Goal: Task Accomplishment & Management: Manage account settings

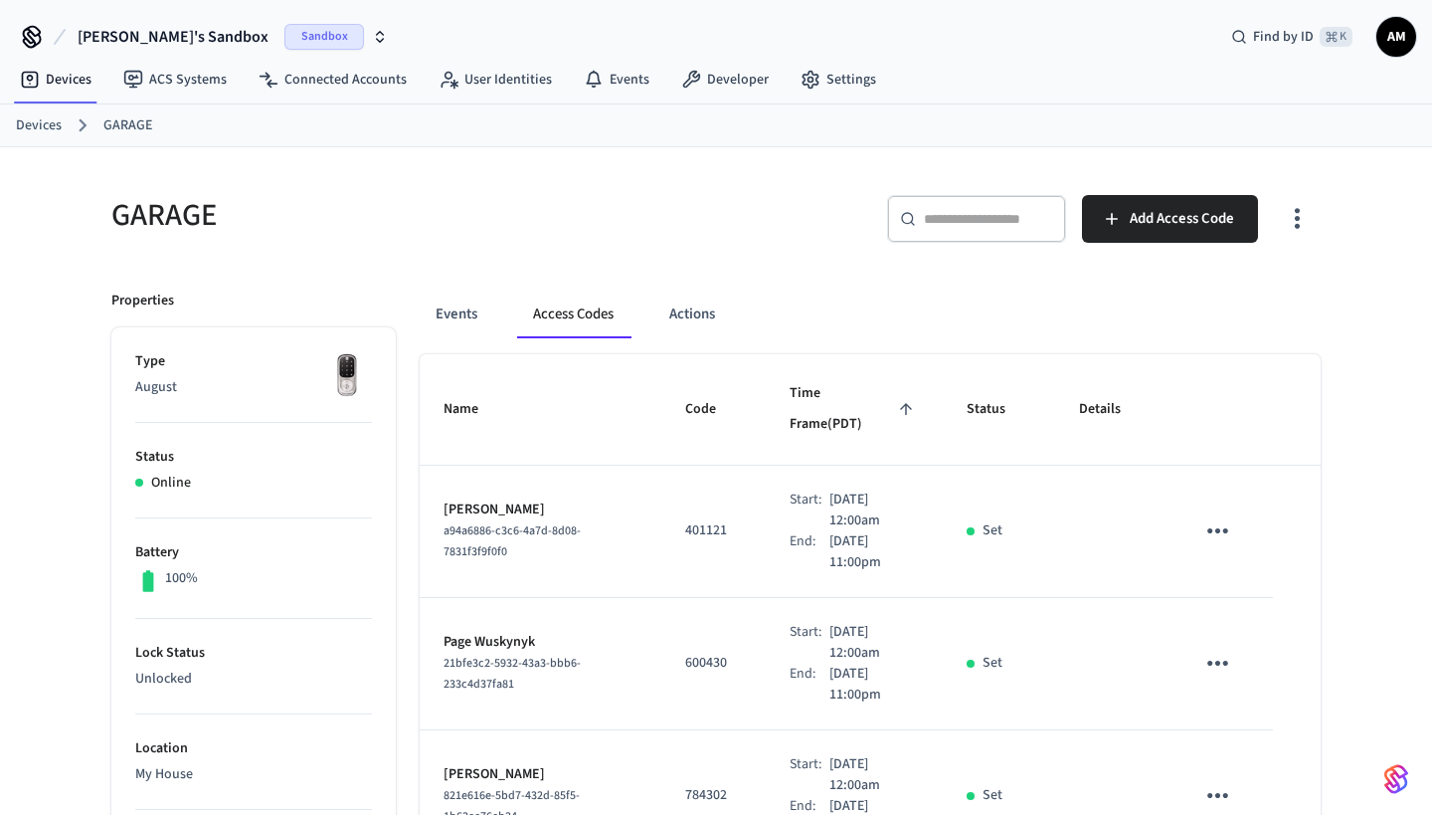
click at [1209, 515] on icon "sticky table" at bounding box center [1217, 530] width 31 height 31
click at [1257, 609] on li "Delete" at bounding box center [1265, 611] width 94 height 53
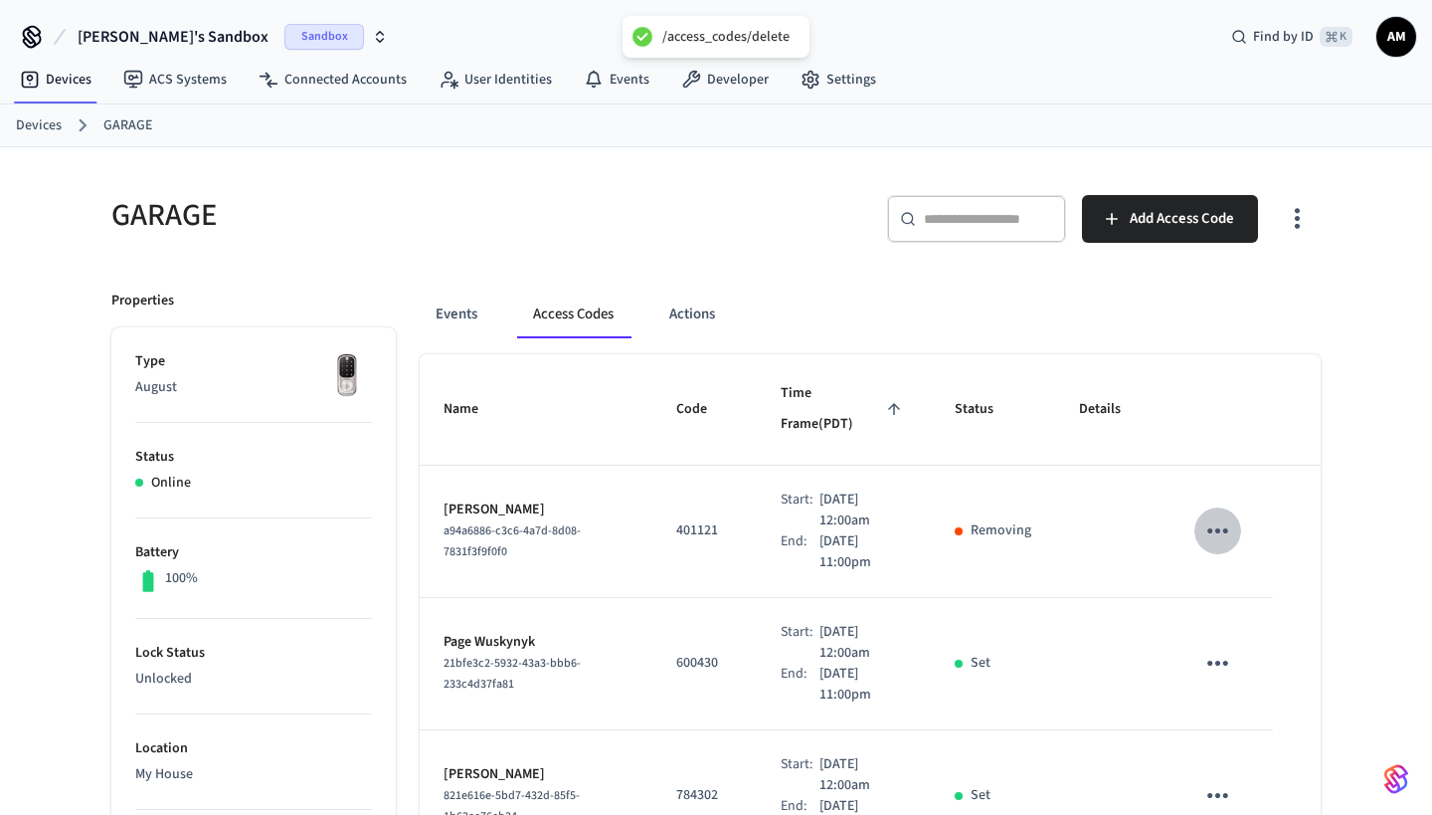
click at [1221, 515] on icon "sticky table" at bounding box center [1217, 530] width 31 height 31
click at [1116, 634] on div at bounding box center [716, 407] width 1432 height 815
click at [1195, 645] on td "sticky table" at bounding box center [1222, 664] width 102 height 132
click at [1213, 647] on icon "sticky table" at bounding box center [1217, 662] width 31 height 31
click at [1234, 739] on icon at bounding box center [1242, 744] width 16 height 16
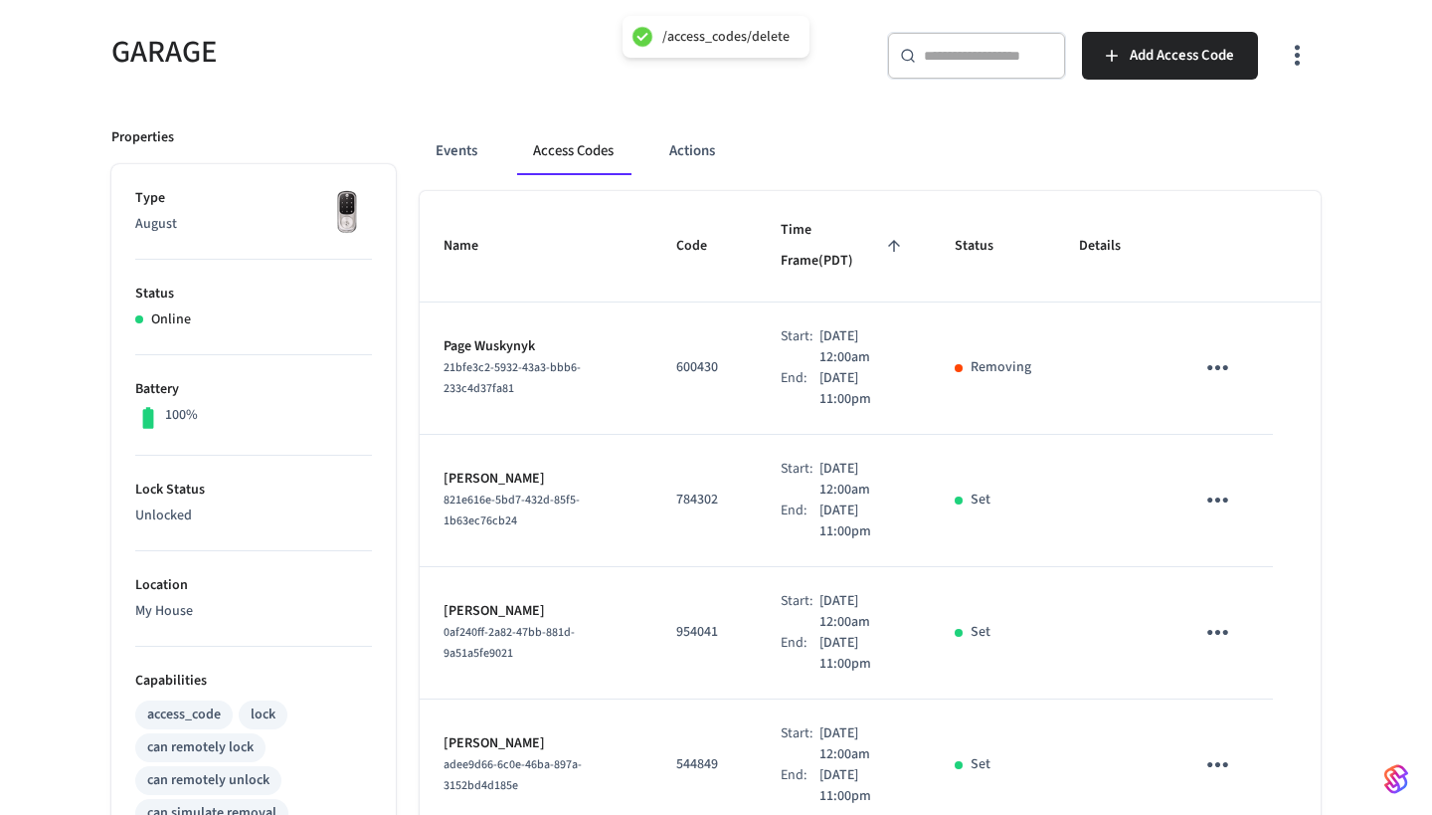
scroll to position [165, 0]
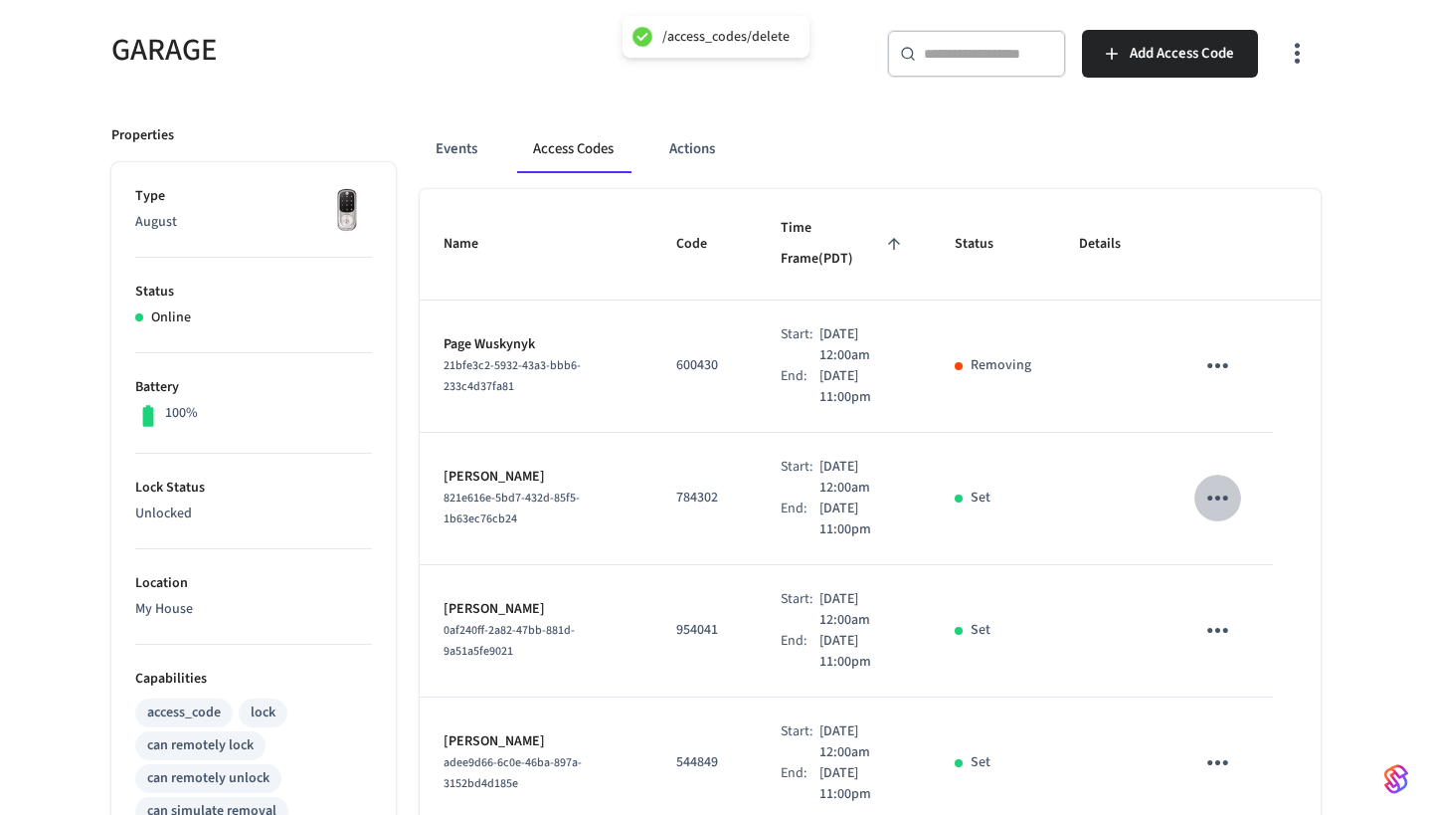
click at [1224, 495] on icon "sticky table" at bounding box center [1217, 497] width 21 height 5
click at [1262, 566] on li "Delete" at bounding box center [1270, 565] width 94 height 53
click at [1208, 628] on icon "sticky table" at bounding box center [1217, 630] width 21 height 5
click at [1264, 700] on li "Delete" at bounding box center [1270, 697] width 94 height 53
click at [1222, 747] on icon "sticky table" at bounding box center [1217, 762] width 31 height 31
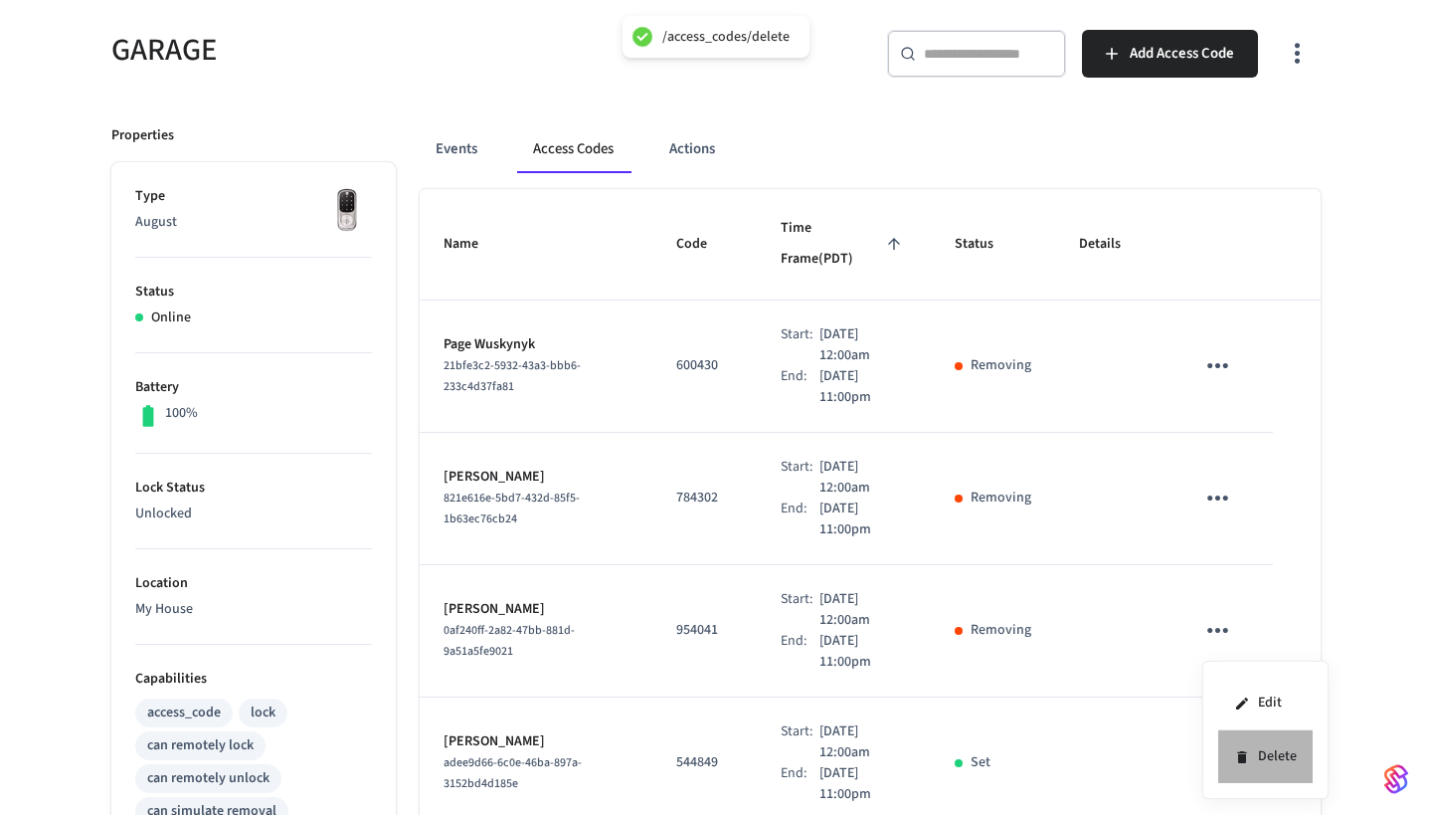
click at [1248, 772] on li "Delete" at bounding box center [1265, 756] width 94 height 53
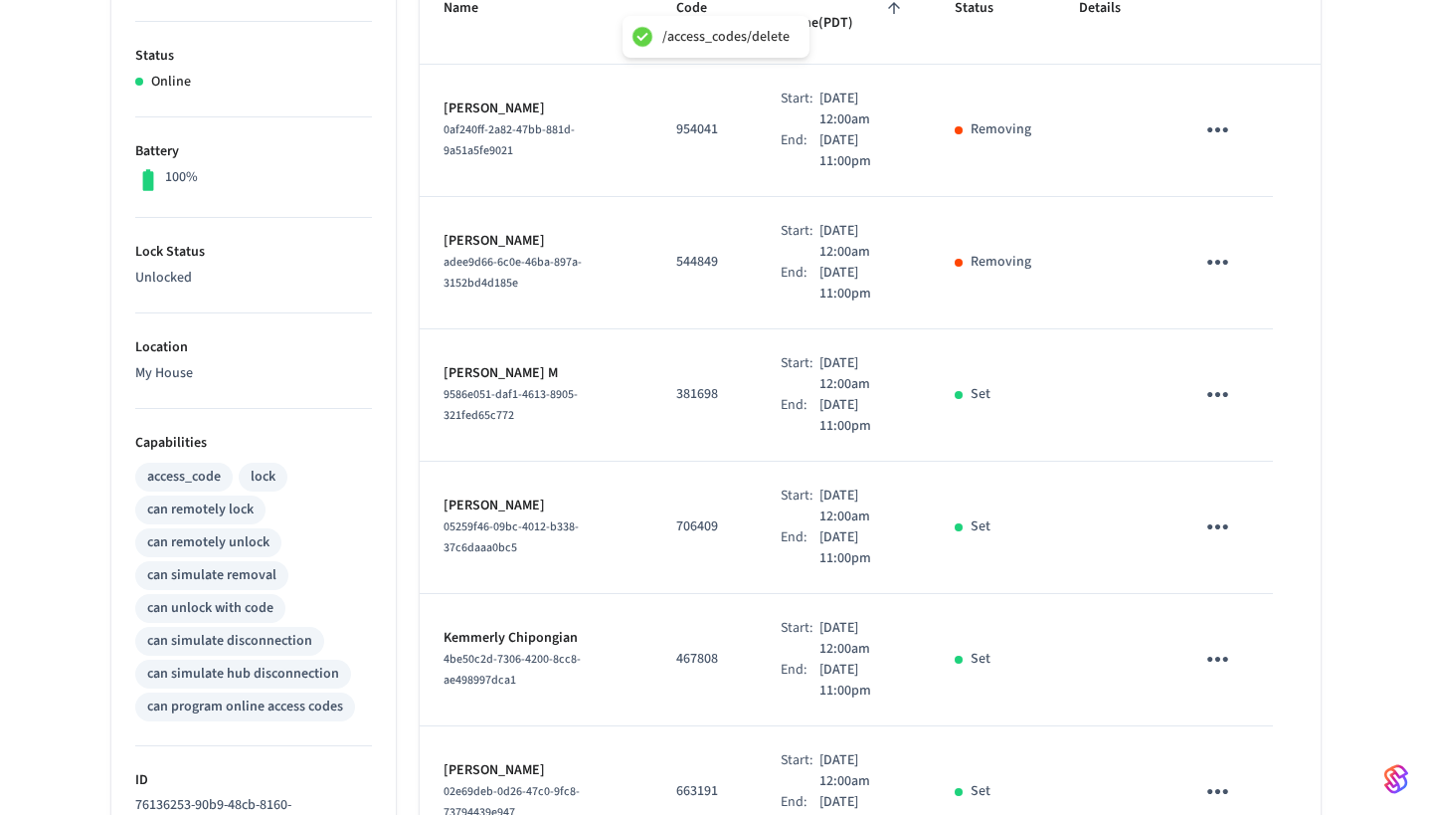
scroll to position [410, 0]
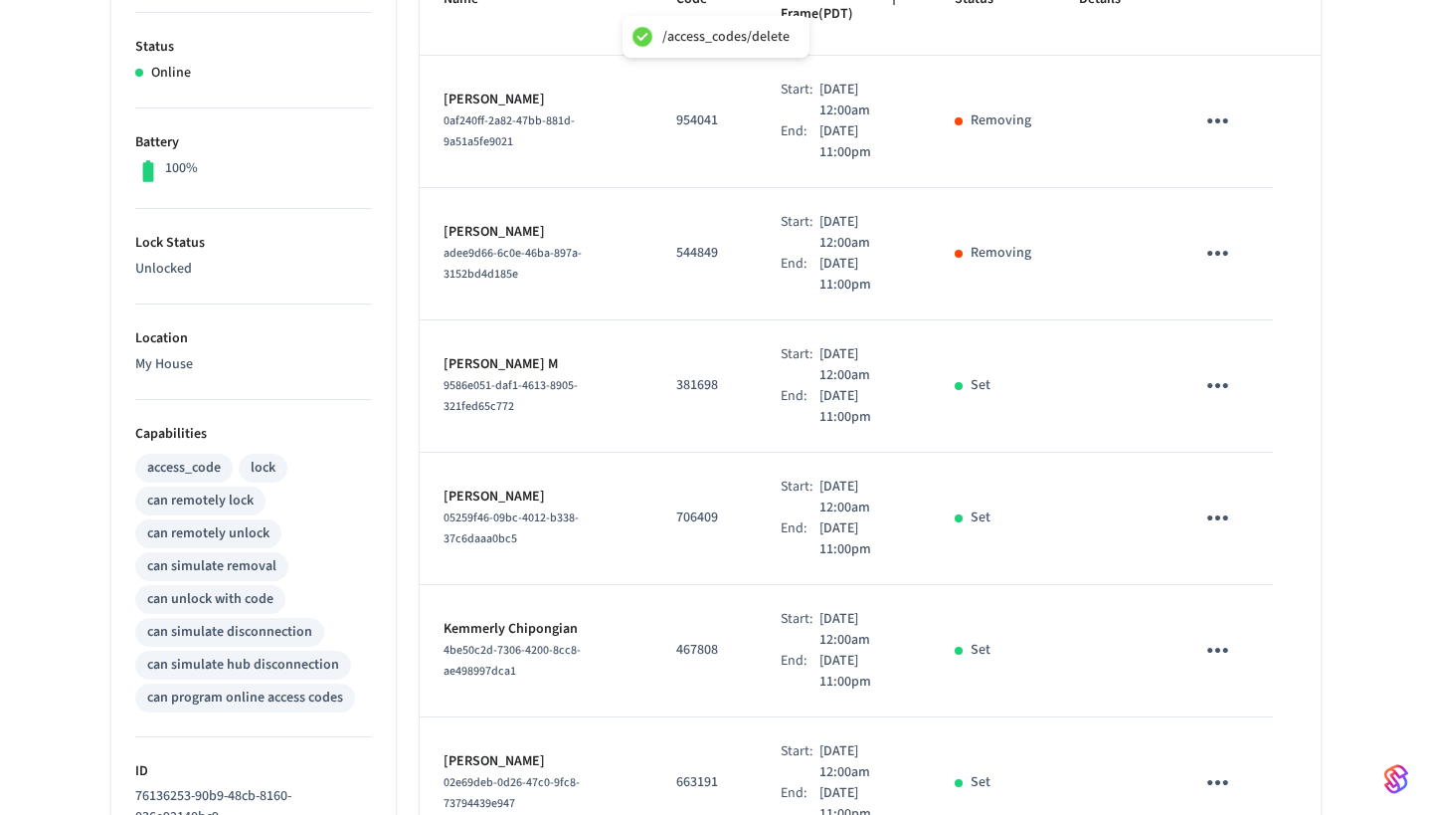
click at [1228, 370] on icon "sticky table" at bounding box center [1217, 385] width 31 height 31
click at [1263, 460] on li "Delete" at bounding box center [1265, 466] width 94 height 53
click at [1212, 238] on icon "sticky table" at bounding box center [1217, 253] width 31 height 31
click at [1256, 336] on li "Delete" at bounding box center [1265, 333] width 94 height 53
click at [1212, 238] on icon "sticky table" at bounding box center [1217, 253] width 31 height 31
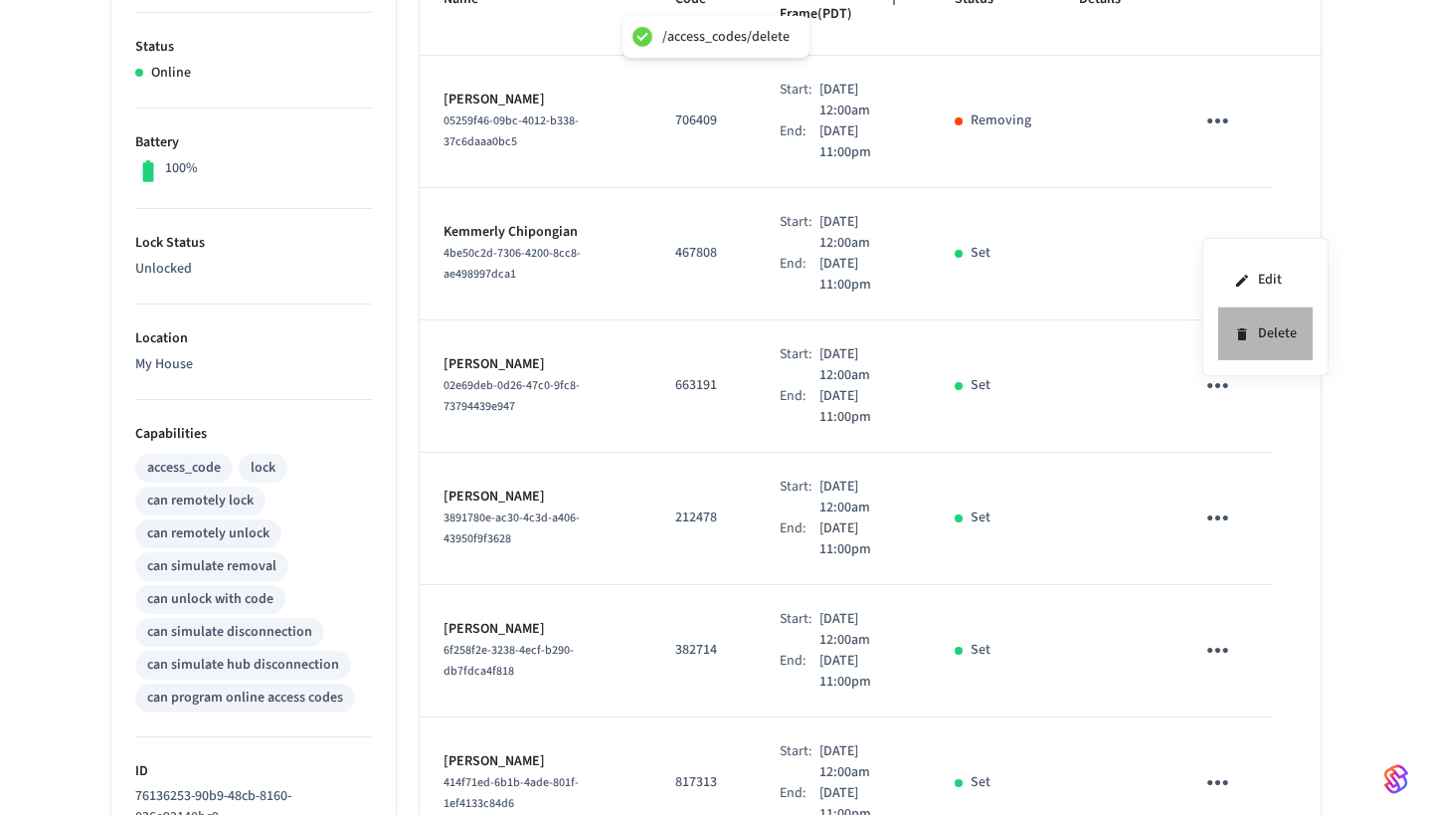
click at [1252, 338] on li "Delete" at bounding box center [1265, 333] width 94 height 53
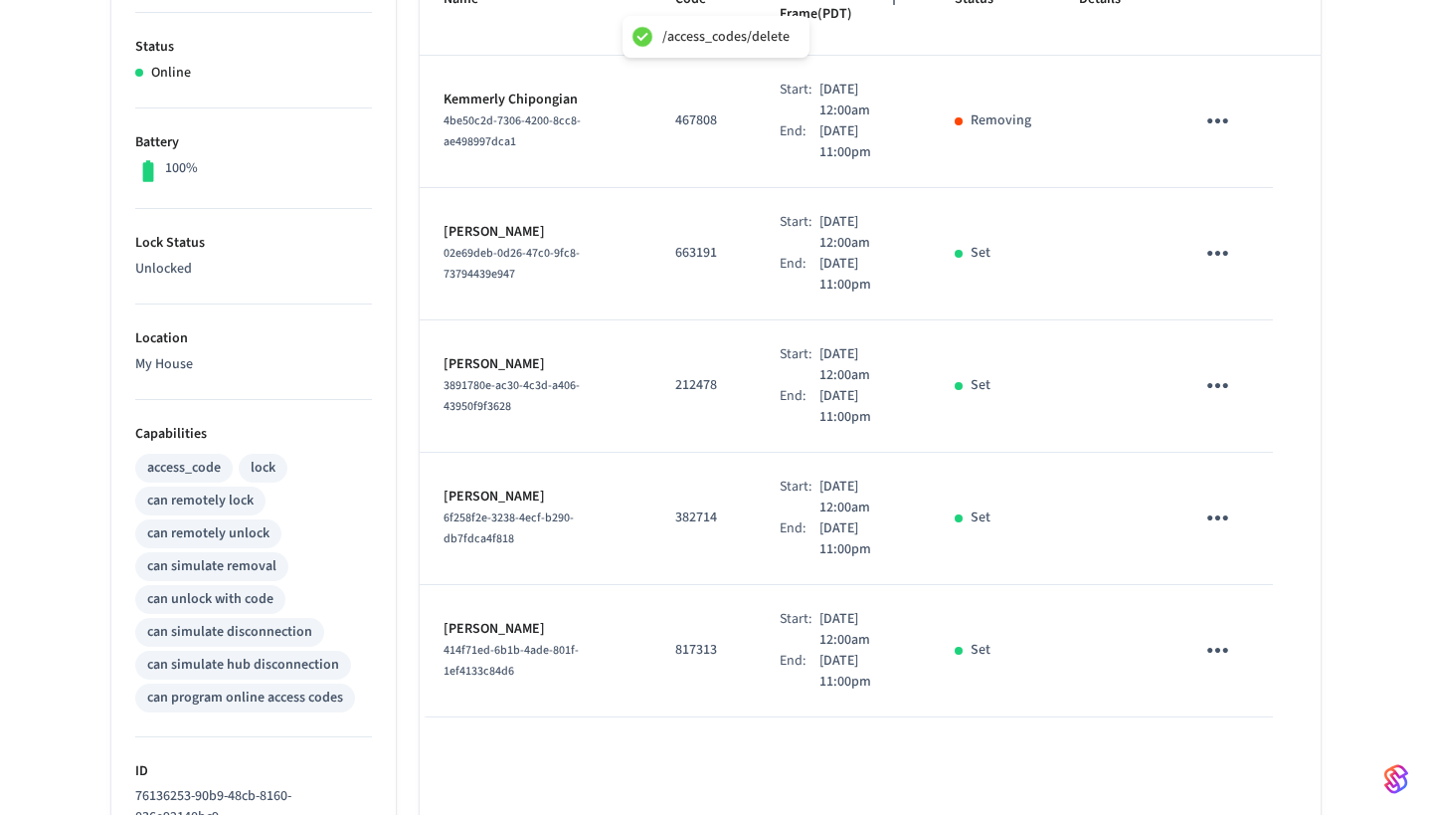
click at [1221, 238] on icon "sticky table" at bounding box center [1217, 253] width 31 height 31
click at [1247, 324] on li "Delete" at bounding box center [1265, 333] width 94 height 53
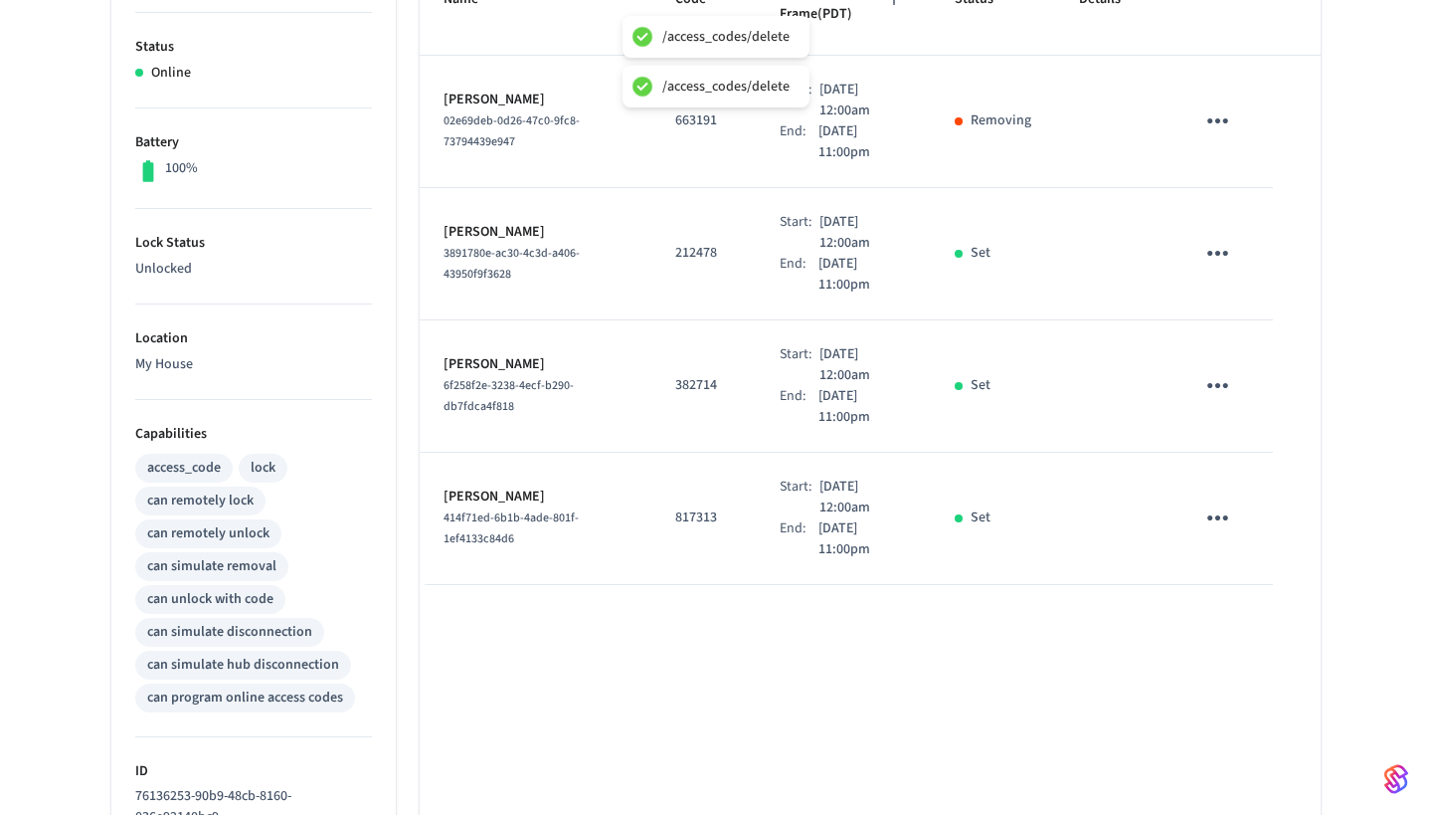
click at [1228, 238] on icon "sticky table" at bounding box center [1217, 253] width 31 height 31
click at [1260, 335] on li "Delete" at bounding box center [1265, 333] width 94 height 53
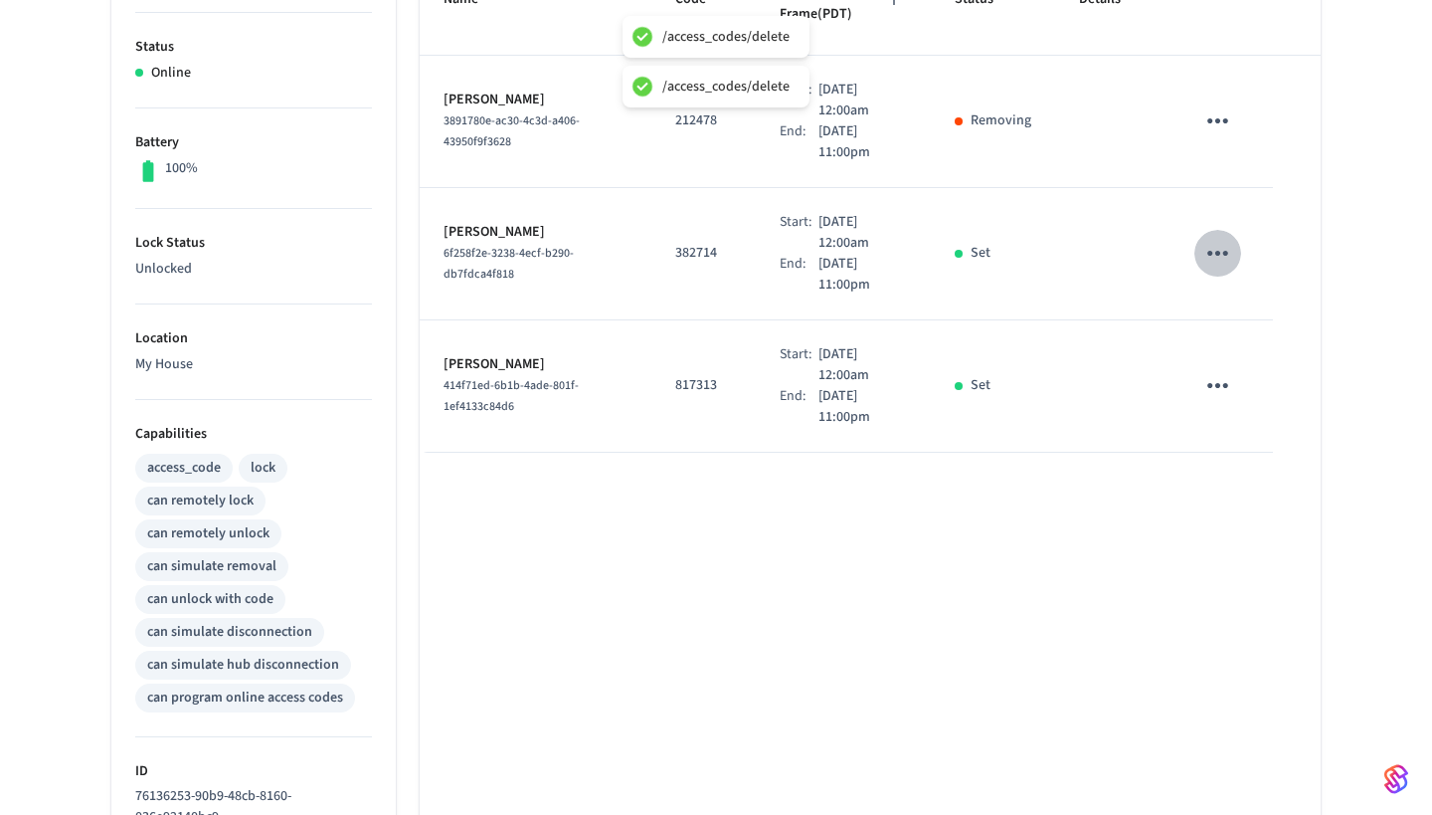
click at [1232, 238] on button "sticky table" at bounding box center [1217, 253] width 47 height 47
click at [1253, 343] on li "Delete" at bounding box center [1257, 341] width 94 height 53
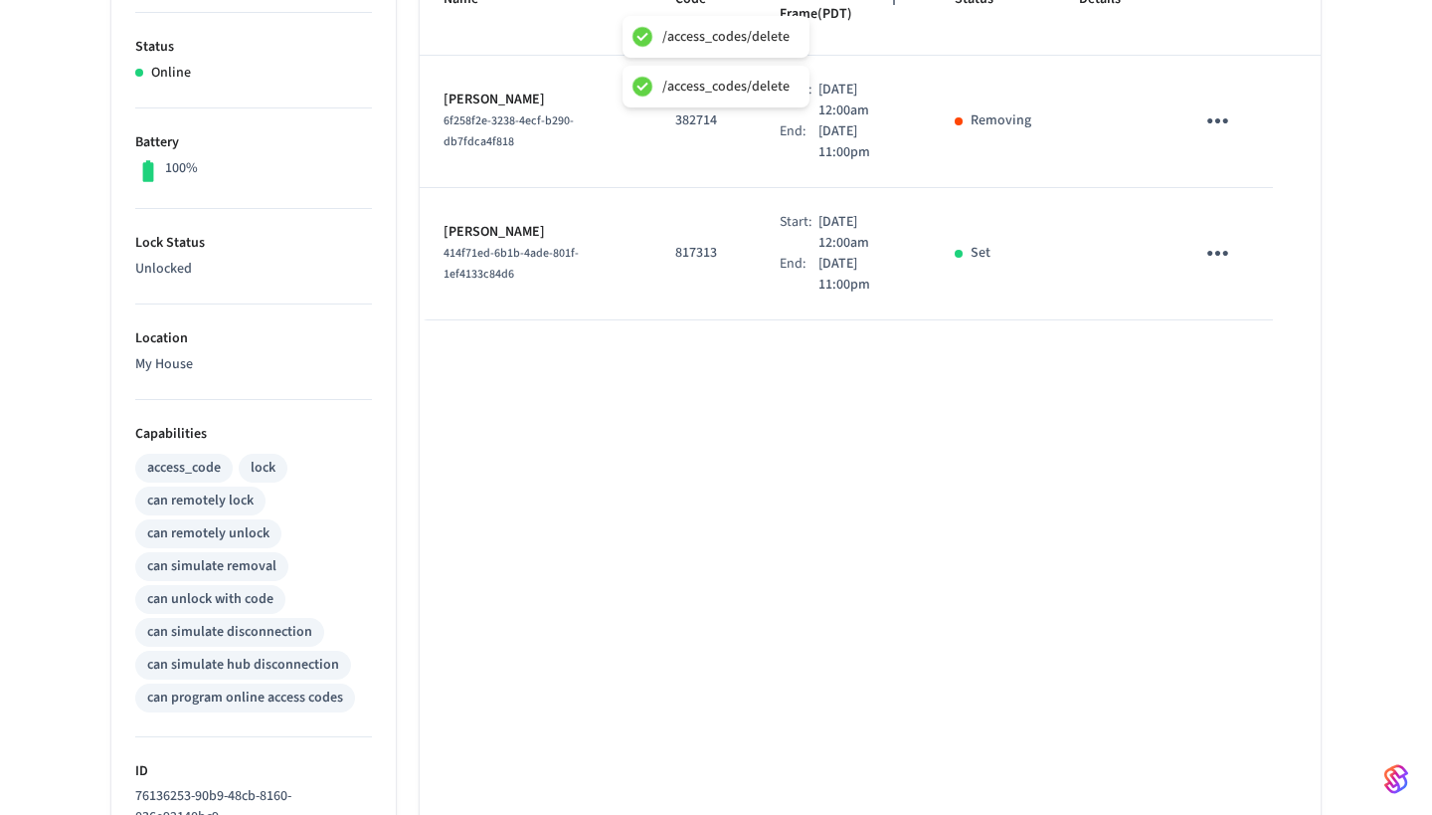
click at [1215, 230] on button "sticky table" at bounding box center [1217, 253] width 47 height 47
click at [1235, 366] on li "Delete" at bounding box center [1257, 341] width 94 height 53
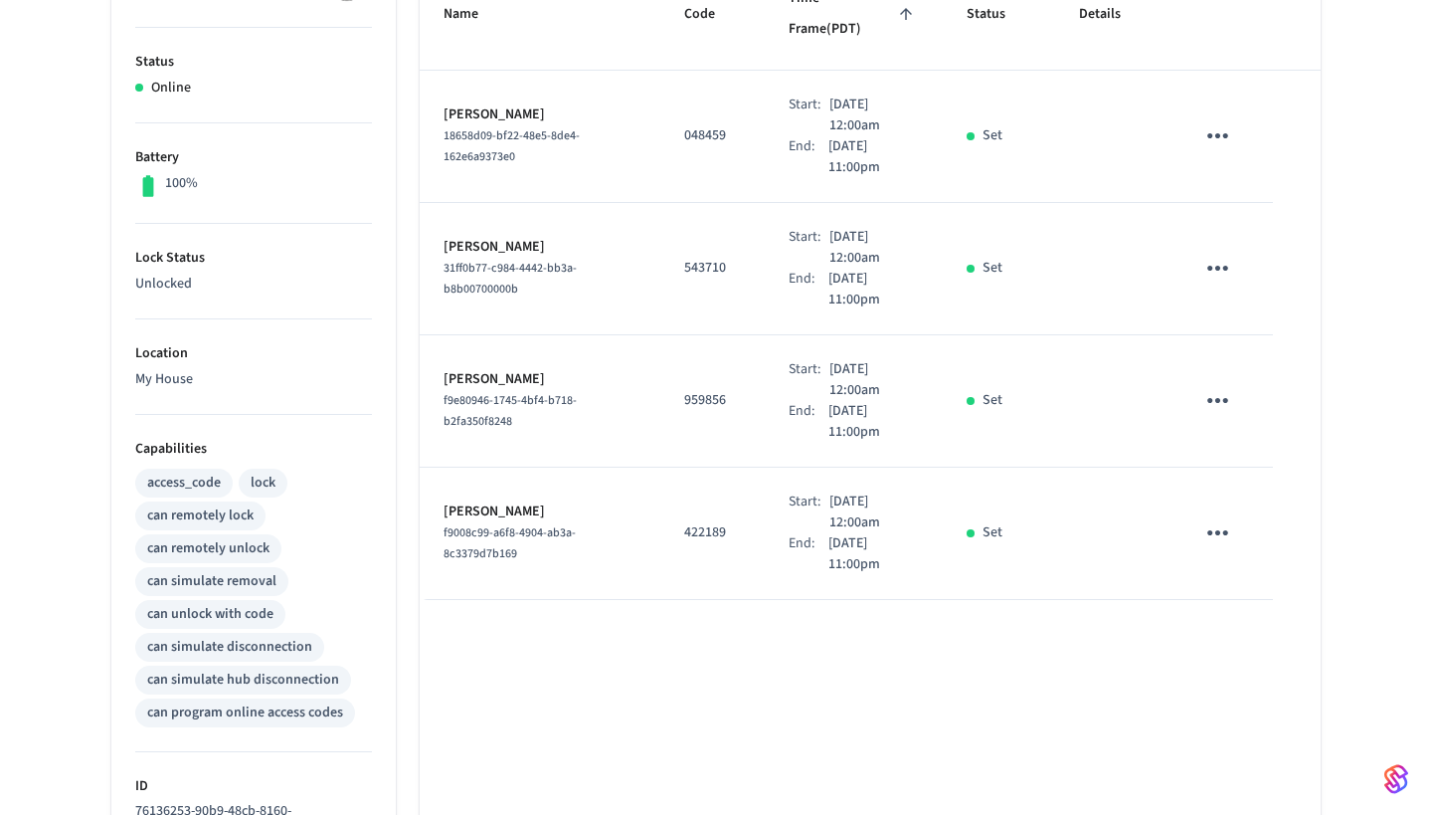
scroll to position [380, 0]
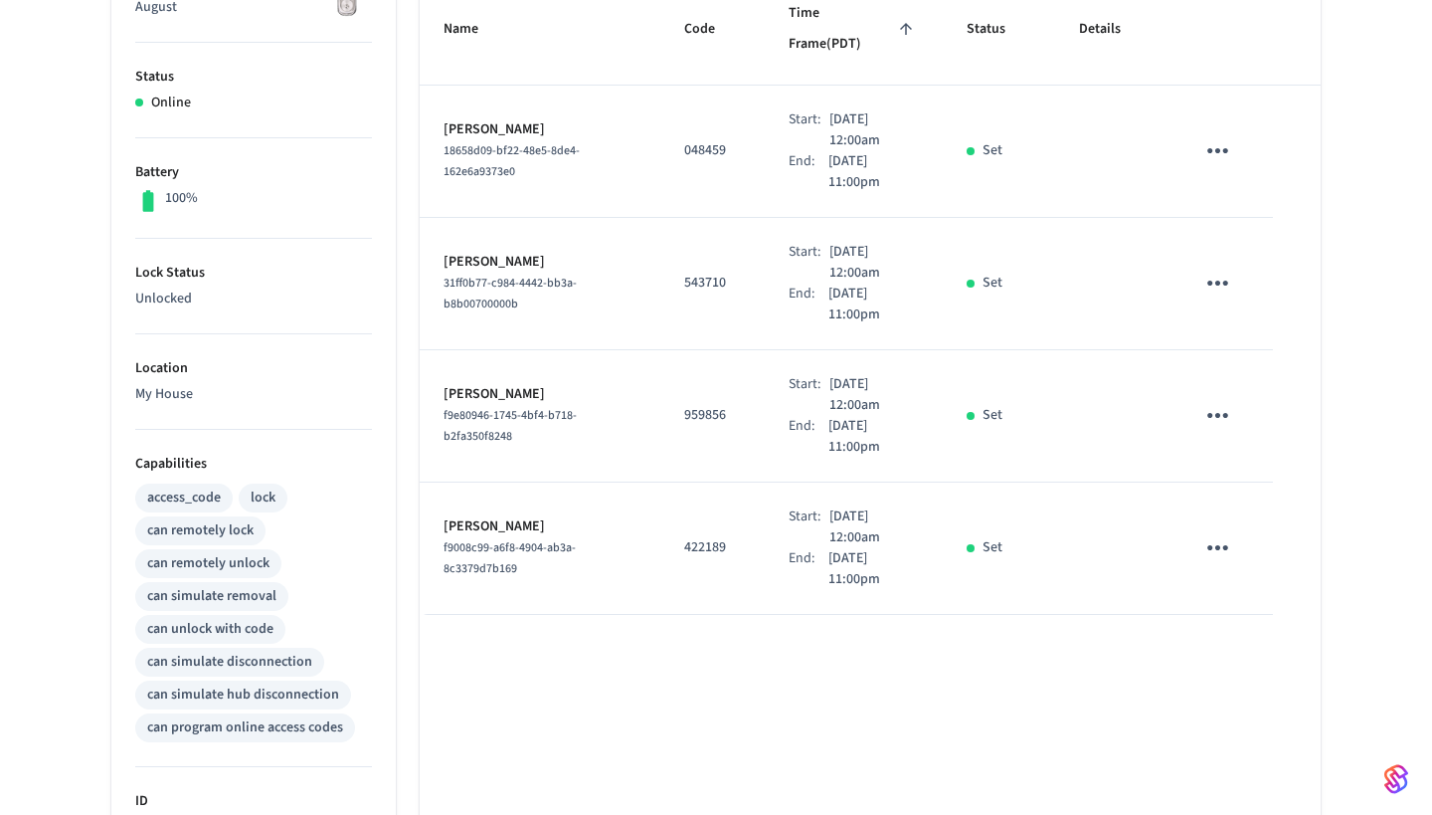
click at [1223, 532] on icon "sticky table" at bounding box center [1217, 547] width 31 height 31
click at [1269, 641] on li "Delete" at bounding box center [1265, 628] width 94 height 53
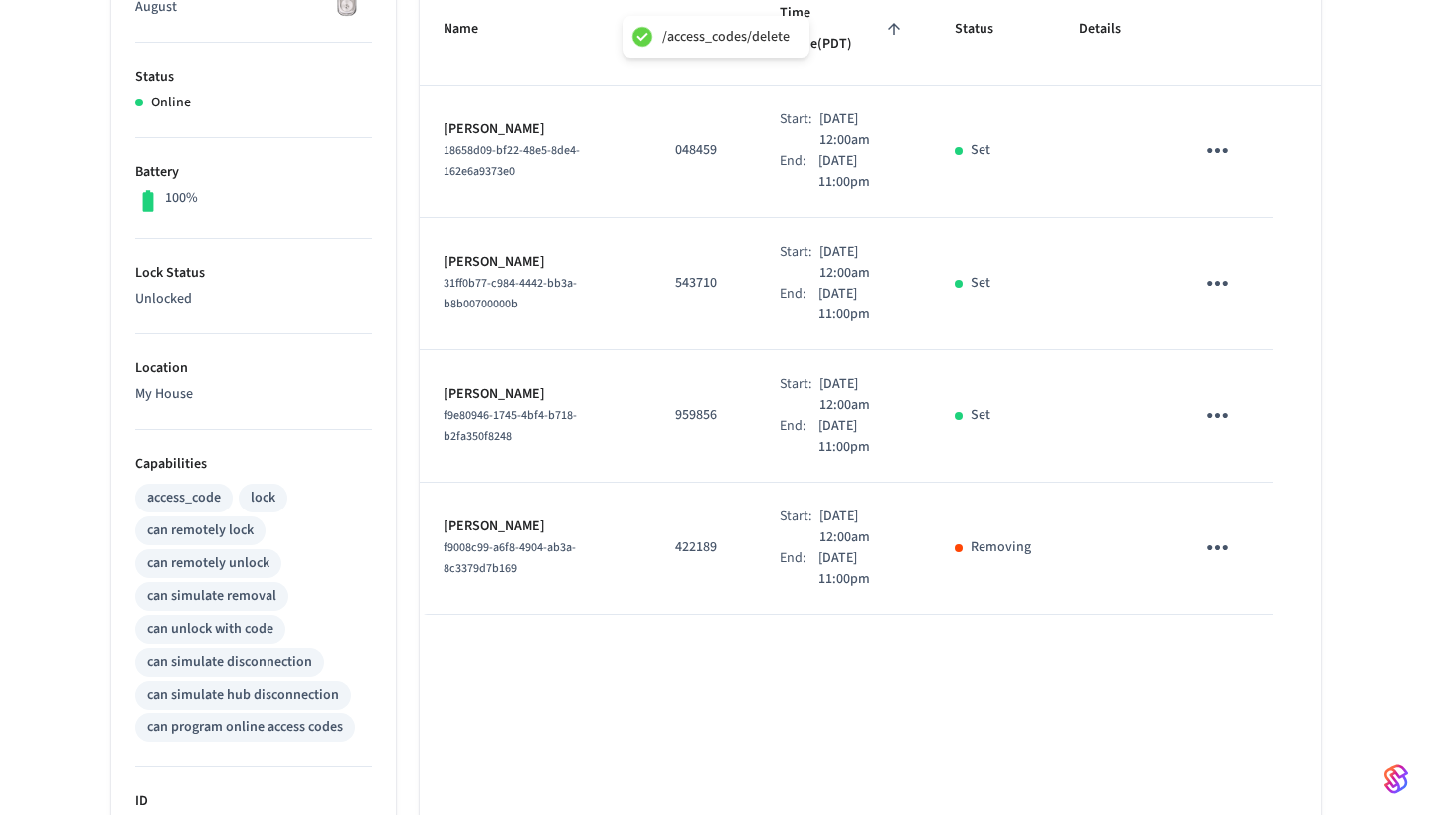
click at [1229, 400] on icon "sticky table" at bounding box center [1217, 415] width 31 height 31
click at [1248, 498] on icon at bounding box center [1242, 496] width 16 height 16
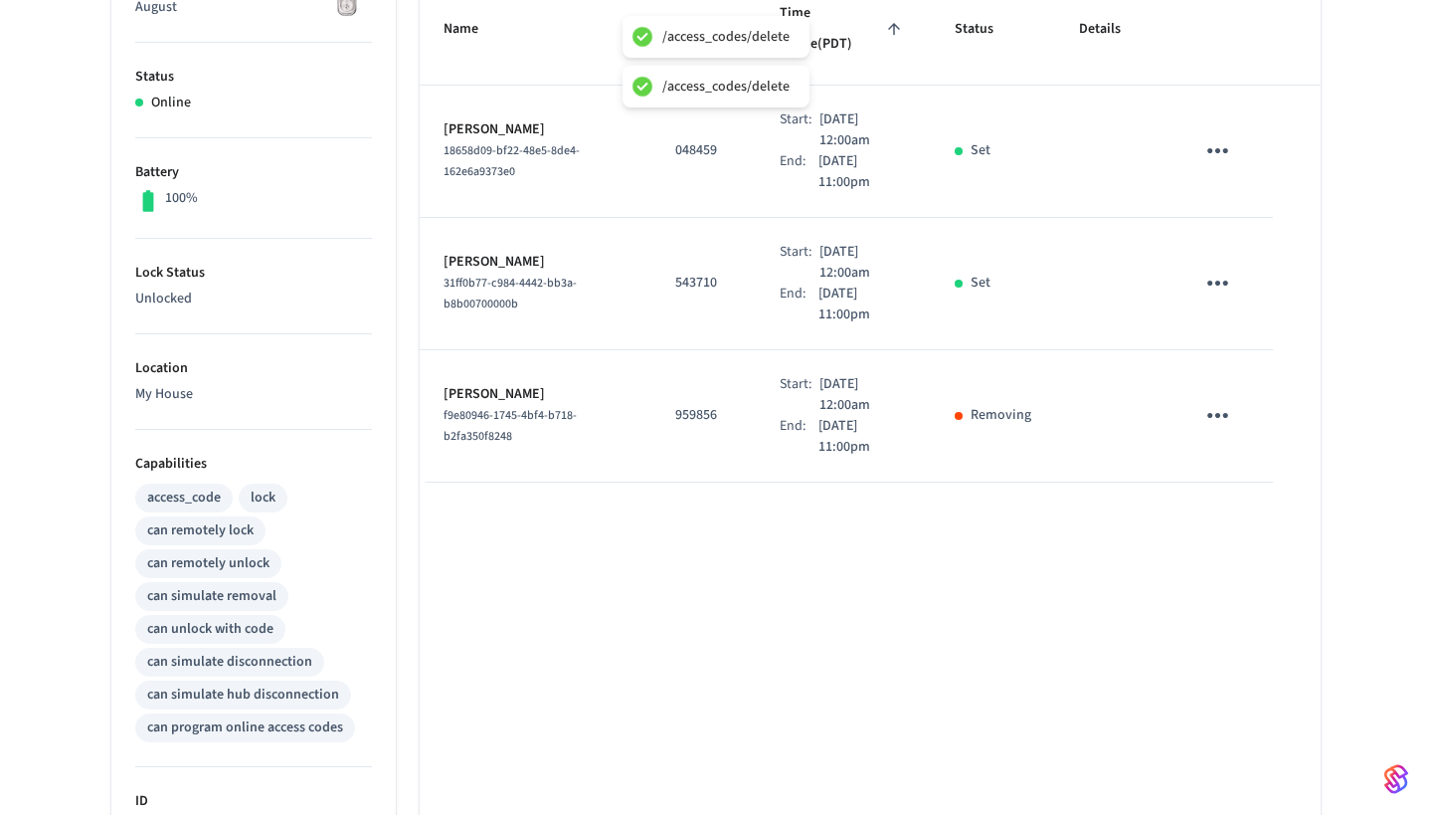
click at [1209, 280] on icon "sticky table" at bounding box center [1217, 282] width 21 height 5
click at [1238, 351] on li "Delete" at bounding box center [1270, 350] width 94 height 53
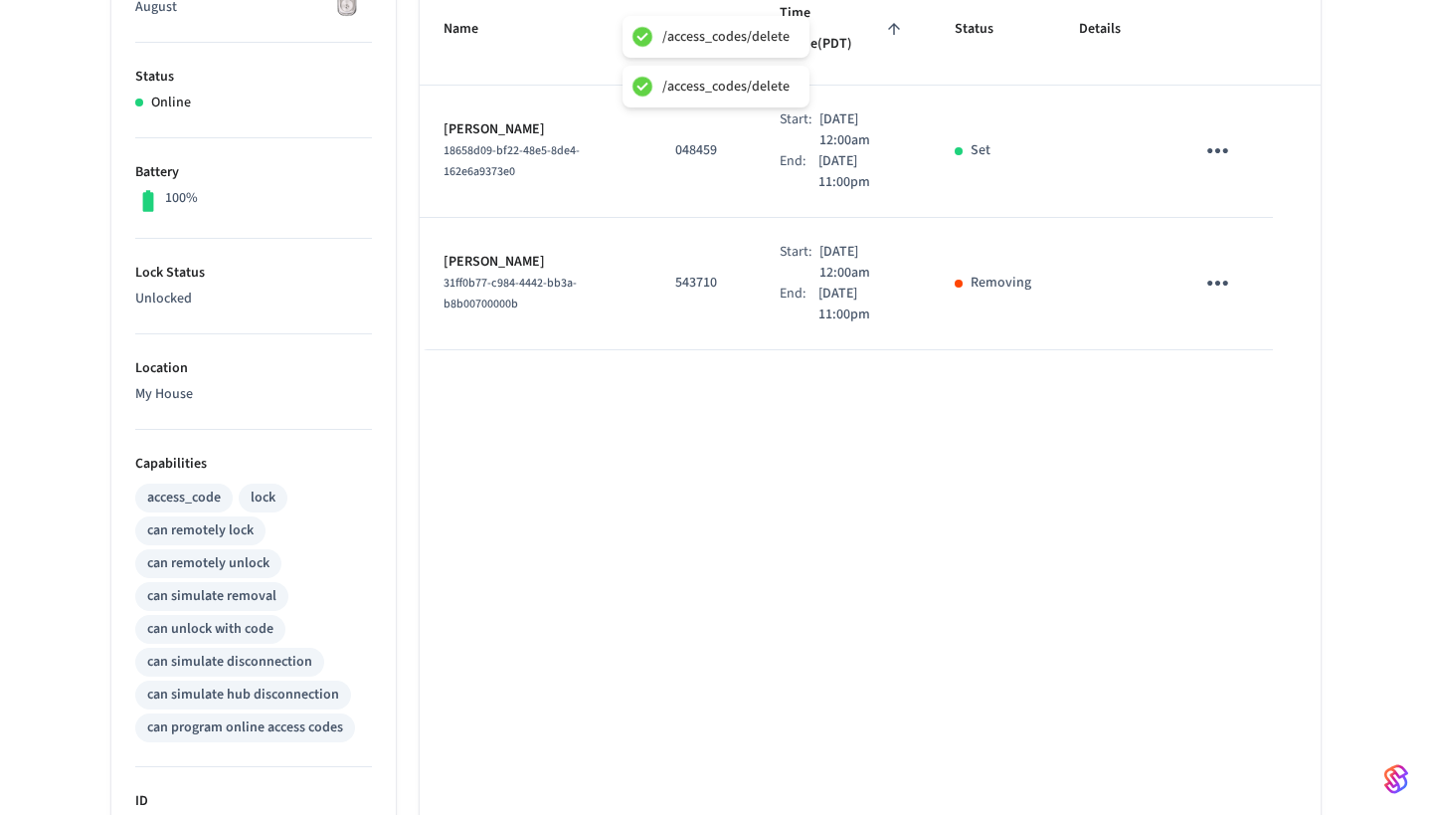
click at [1216, 148] on icon "sticky table" at bounding box center [1217, 150] width 21 height 5
click at [1282, 238] on li "Delete" at bounding box center [1270, 218] width 94 height 53
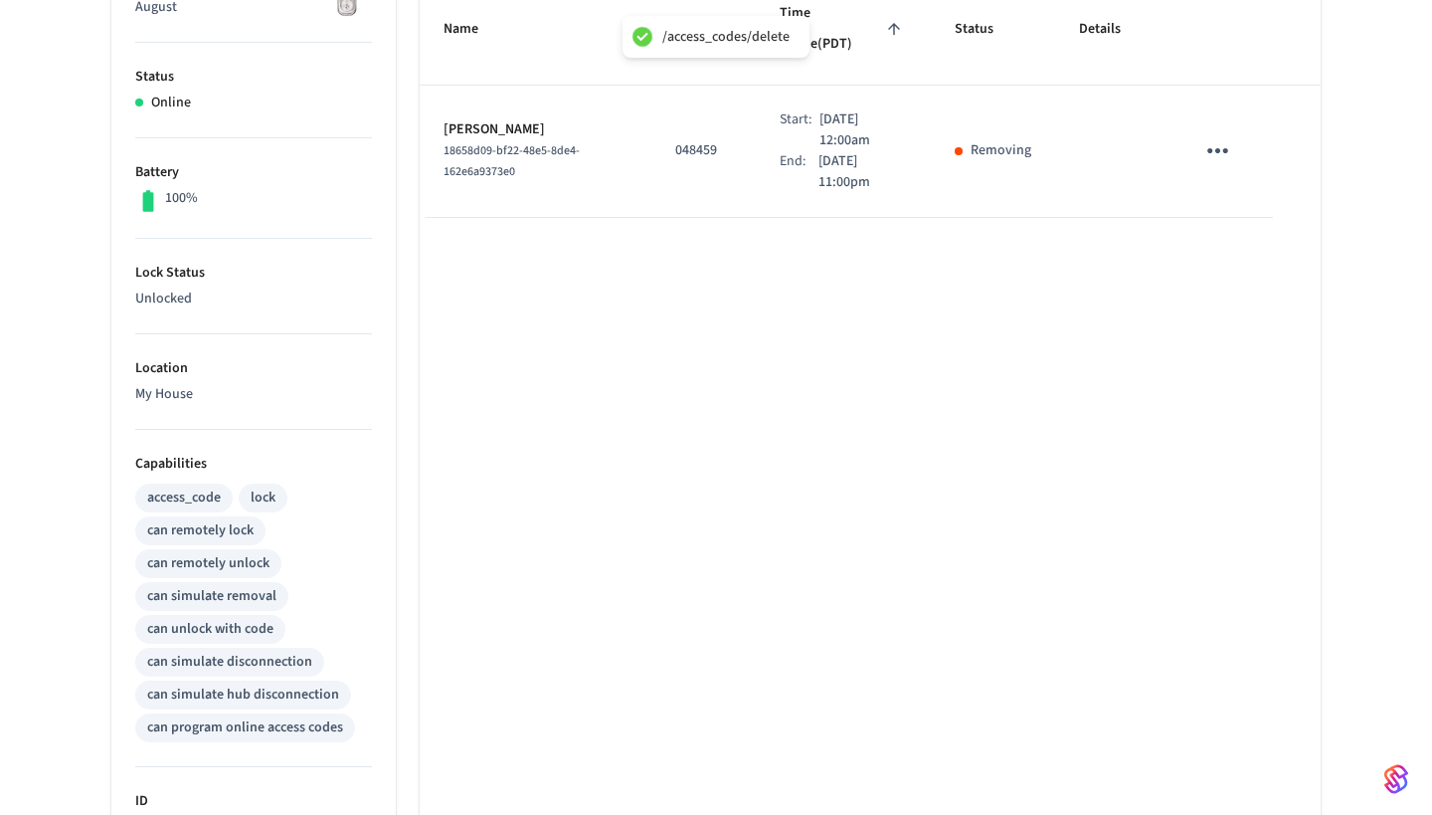
click at [1180, 357] on div "Name Code Time Frame (PDT) Status Details [PERSON_NAME] 18658d09-bf22-48e5-8de4…" at bounding box center [870, 573] width 901 height 1198
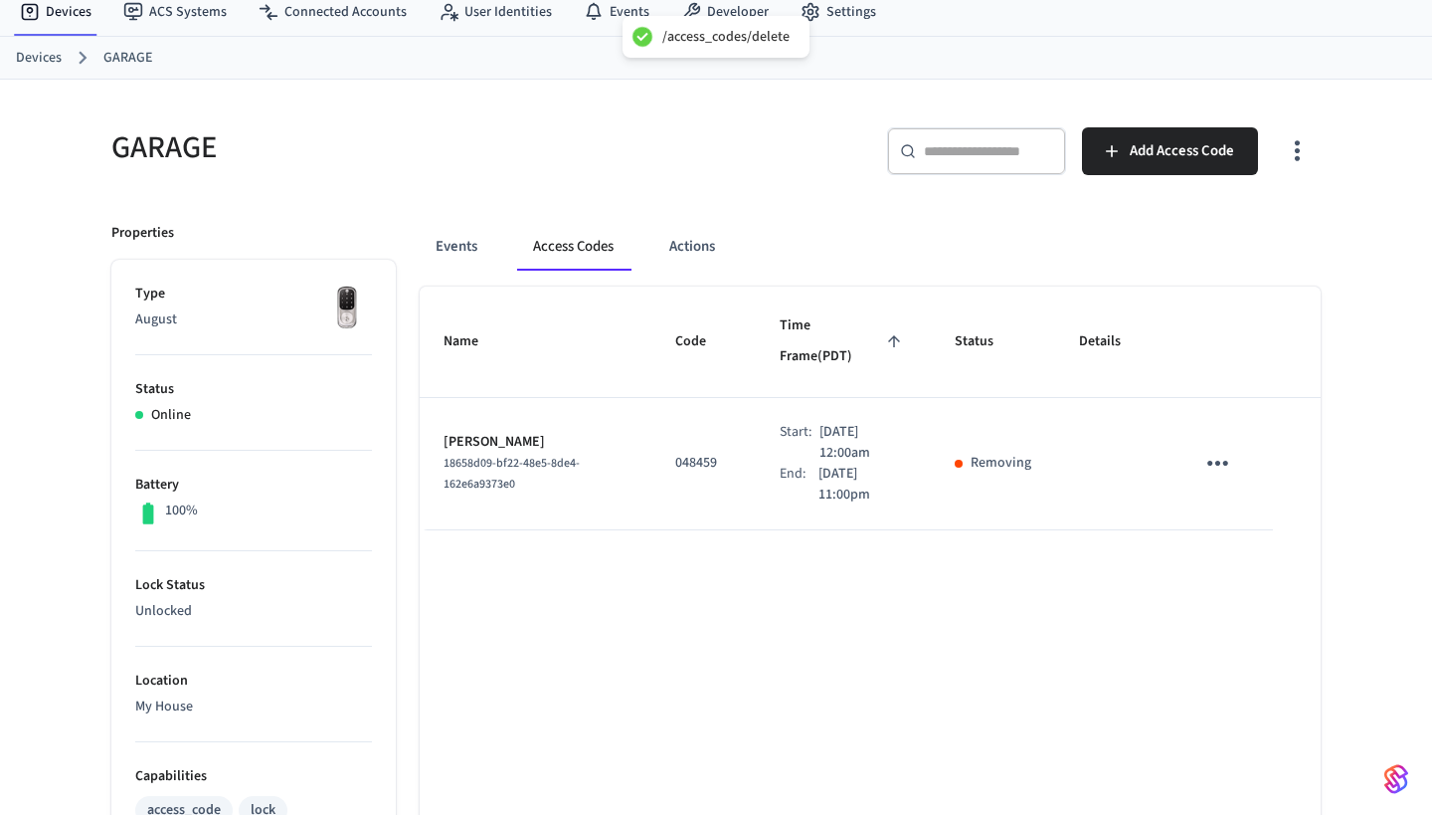
scroll to position [45, 0]
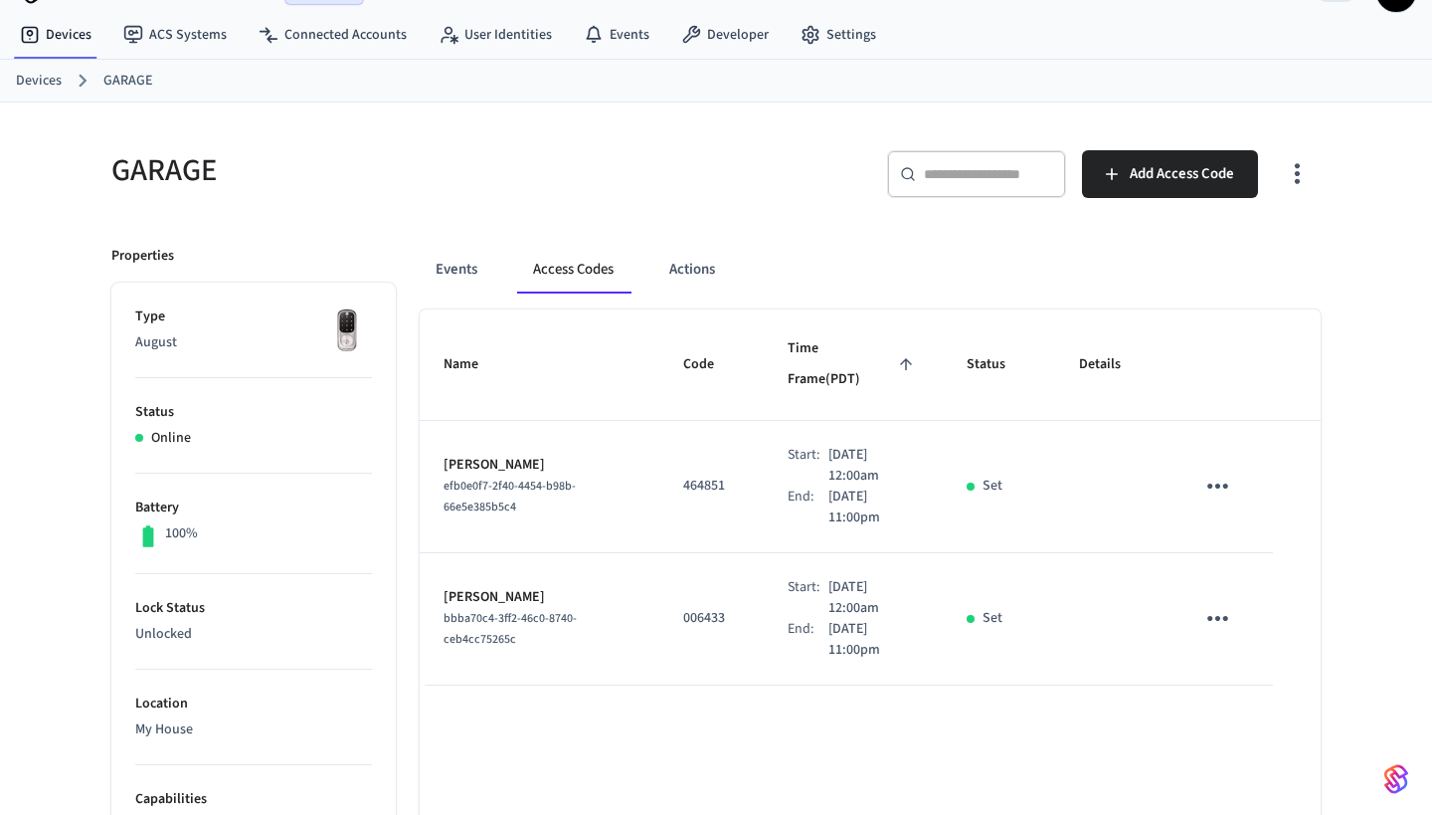
click at [1217, 470] on icon "sticky table" at bounding box center [1217, 485] width 31 height 31
click at [1258, 561] on li "Delete" at bounding box center [1265, 566] width 94 height 53
click at [1228, 470] on icon "sticky table" at bounding box center [1217, 485] width 31 height 31
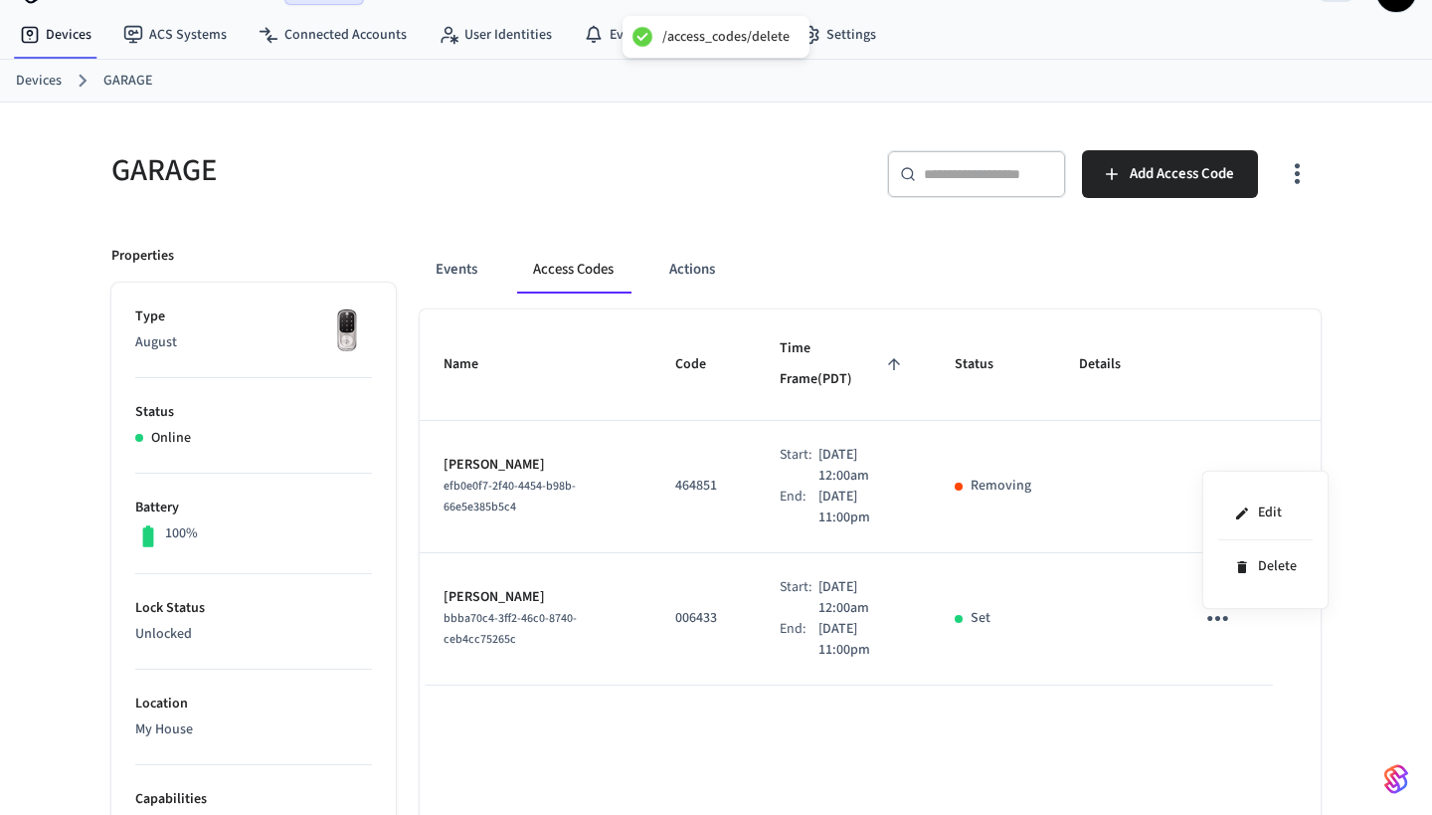
click at [1151, 593] on div at bounding box center [716, 407] width 1432 height 815
click at [1217, 616] on icon "sticky table" at bounding box center [1217, 618] width 21 height 5
click at [1262, 679] on li "Delete" at bounding box center [1270, 685] width 94 height 53
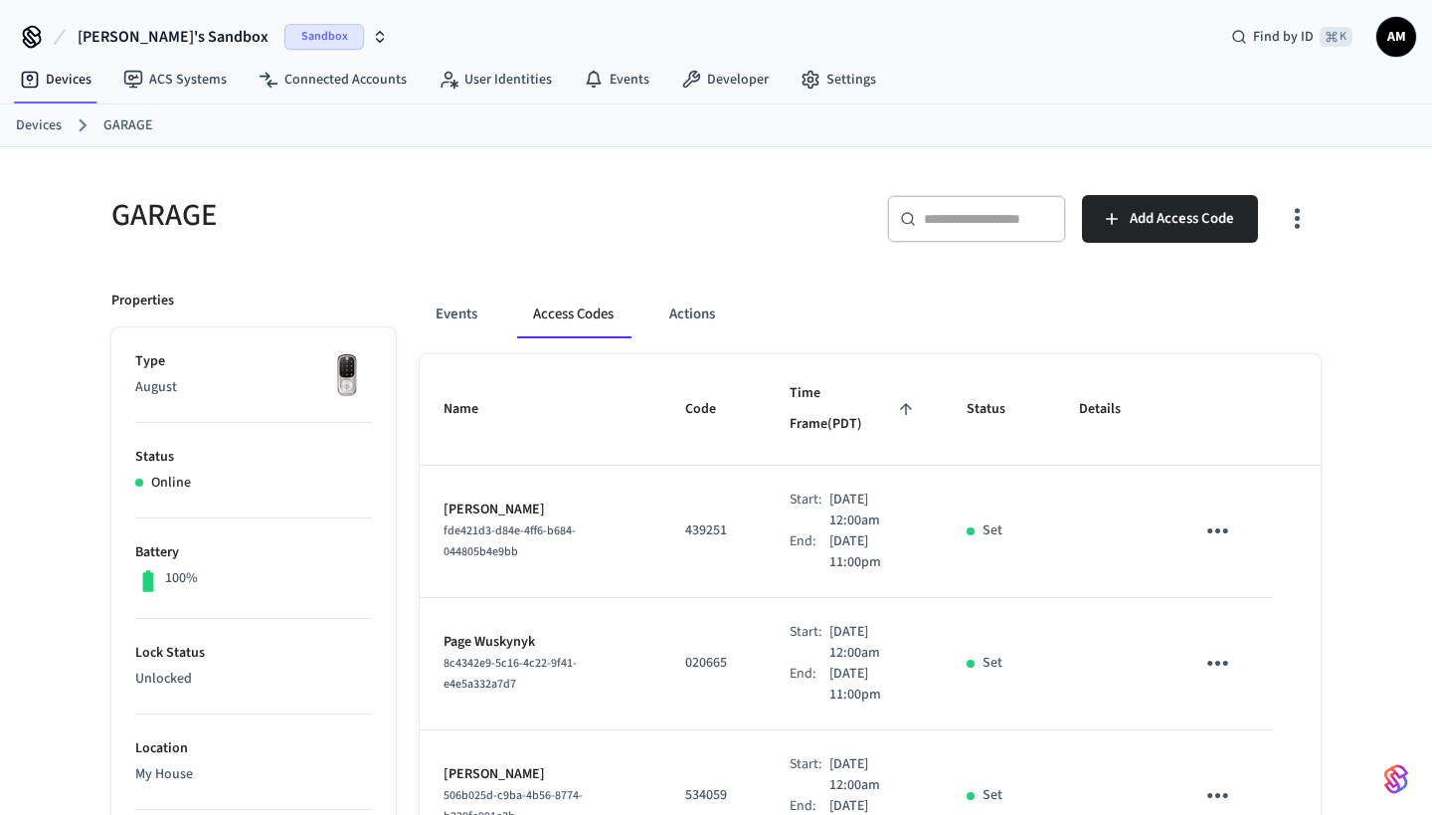
scroll to position [0, 0]
